Goal: Navigation & Orientation: Find specific page/section

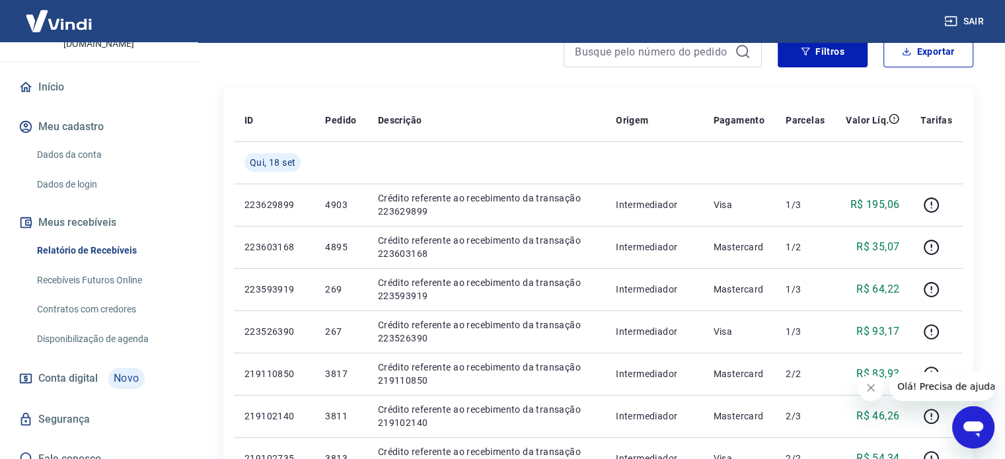
scroll to position [132, 0]
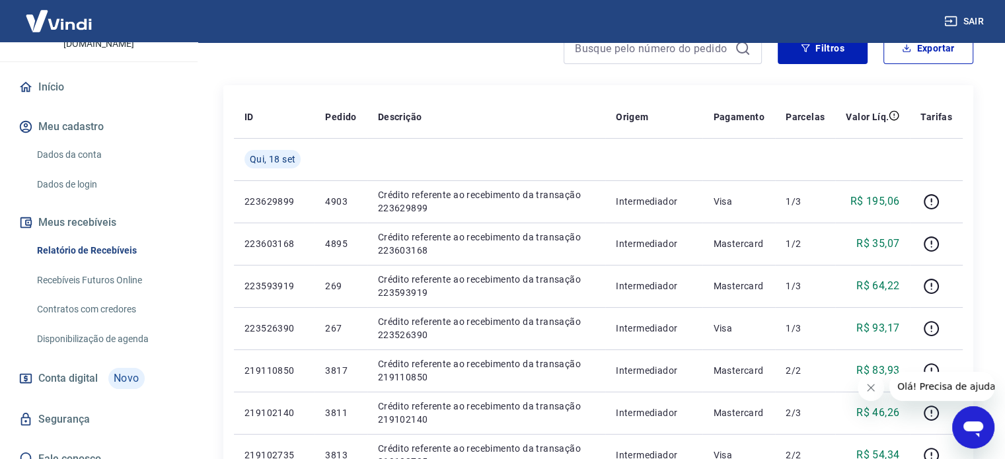
click at [53, 73] on link "Início" at bounding box center [99, 87] width 166 height 29
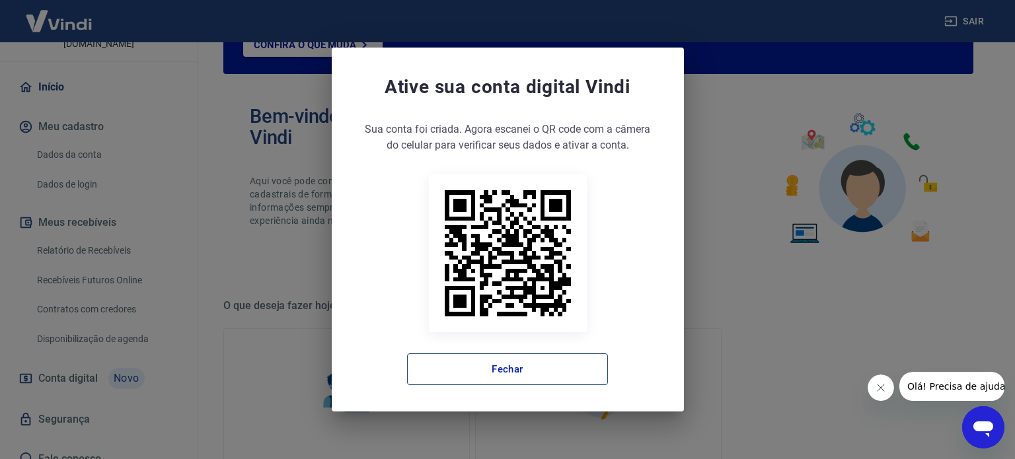
click at [503, 356] on button "Fechar" at bounding box center [507, 369] width 201 height 32
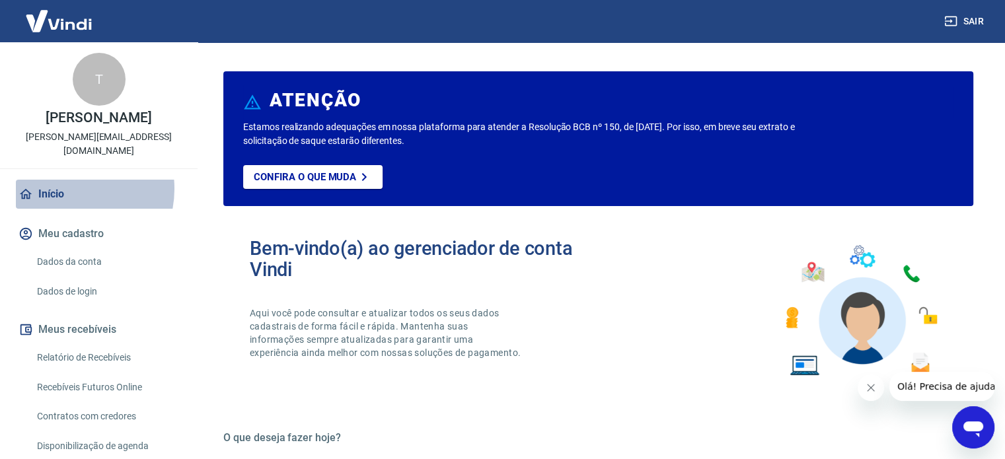
click at [66, 180] on link "Início" at bounding box center [99, 194] width 166 height 29
click at [63, 27] on img at bounding box center [59, 21] width 86 height 40
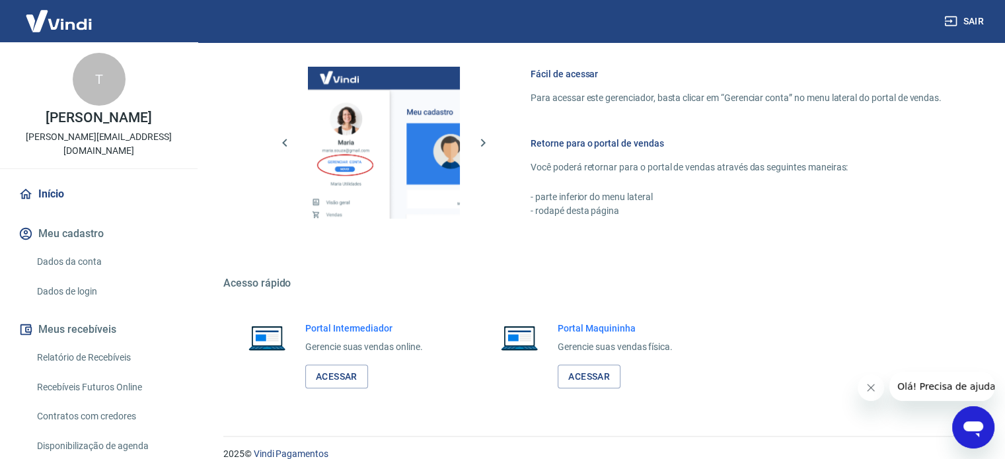
scroll to position [721, 0]
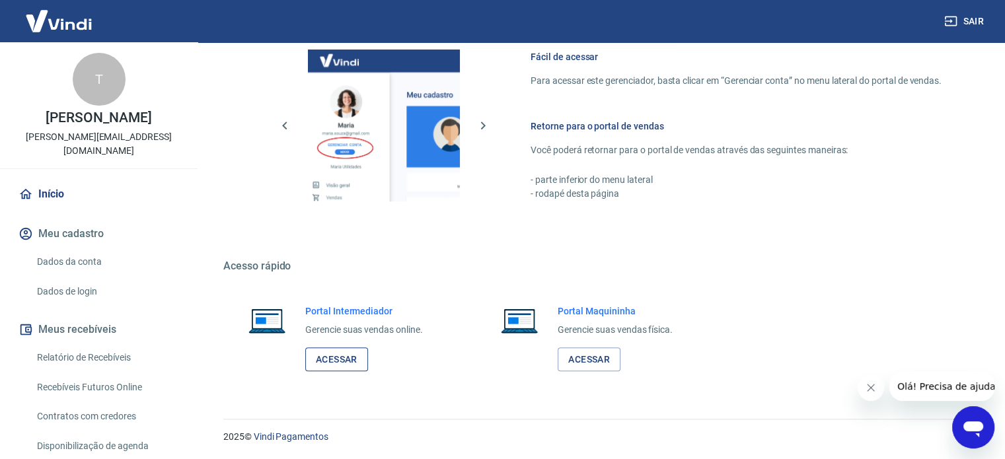
click at [333, 355] on link "Acessar" at bounding box center [336, 359] width 63 height 24
